Goal: Task Accomplishment & Management: Manage account settings

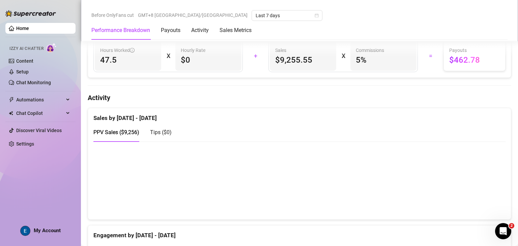
scroll to position [337, 0]
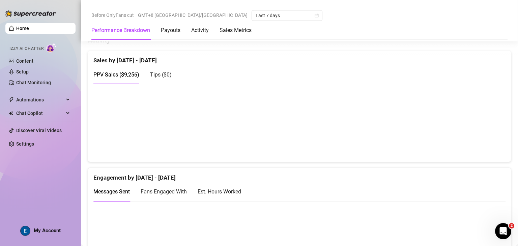
click at [45, 227] on div "My Account" at bounding box center [40, 231] width 40 height 10
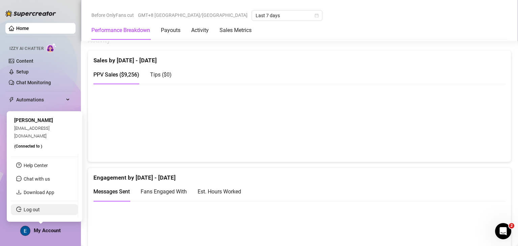
click at [40, 211] on link "Log out" at bounding box center [32, 209] width 16 height 5
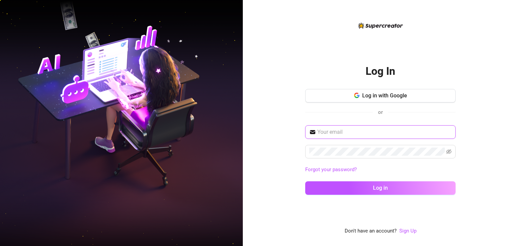
click at [370, 131] on input "text" at bounding box center [384, 132] width 134 height 8
type input "[EMAIL_ADDRESS][DOMAIN_NAME]"
click at [305, 181] on button "Log in" at bounding box center [380, 187] width 150 height 13
